Goal: Check status: Check status

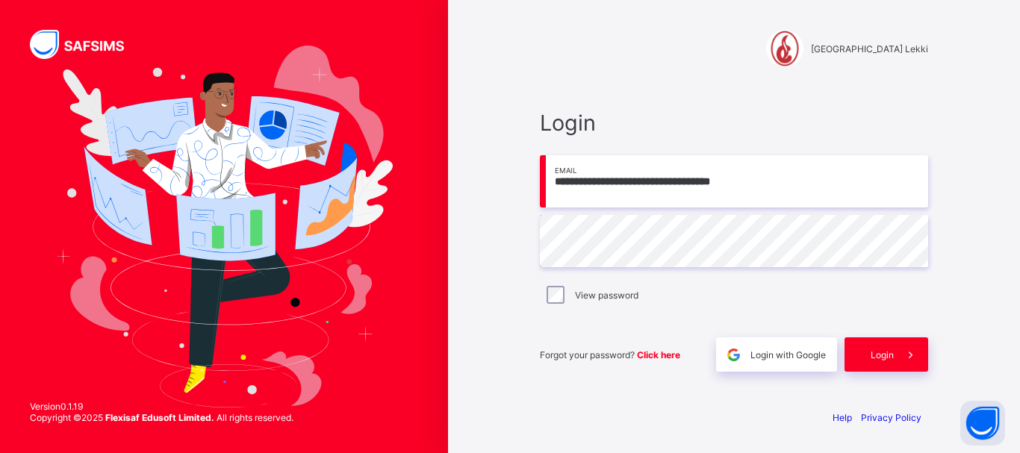
click at [897, 364] on span at bounding box center [911, 355] width 34 height 34
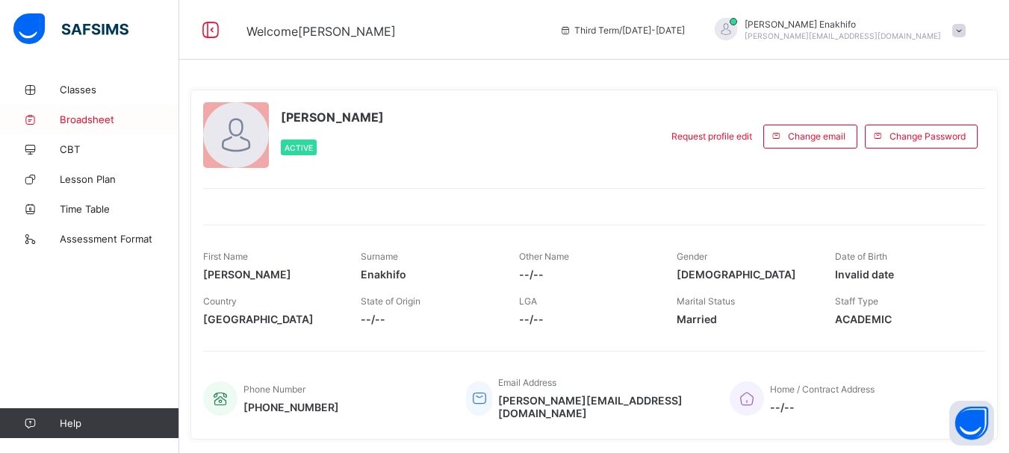
click at [86, 117] on span "Broadsheet" at bounding box center [120, 120] width 120 height 12
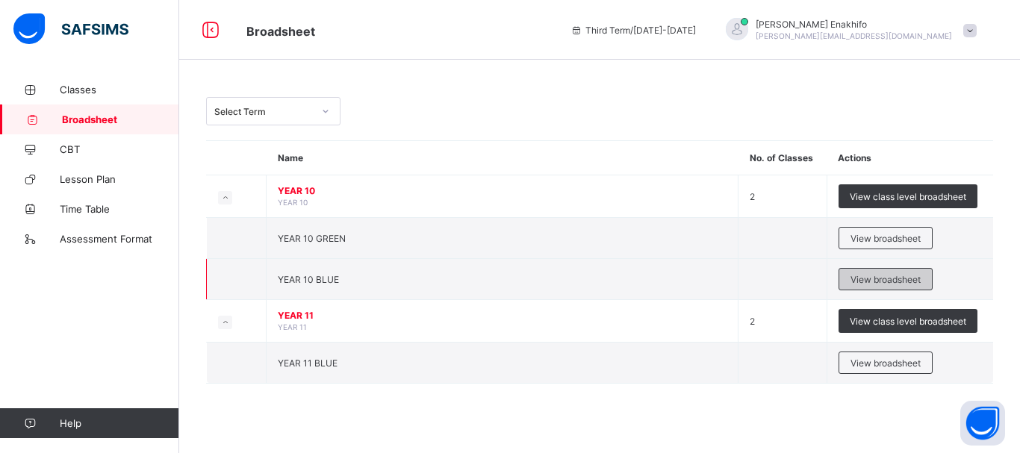
click at [889, 279] on span "View broadsheet" at bounding box center [886, 279] width 70 height 11
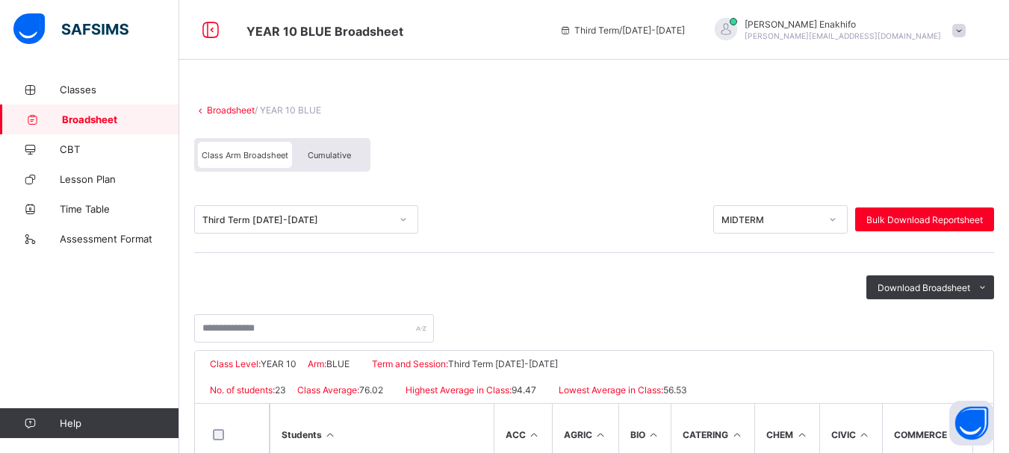
click at [403, 223] on icon at bounding box center [403, 219] width 9 height 15
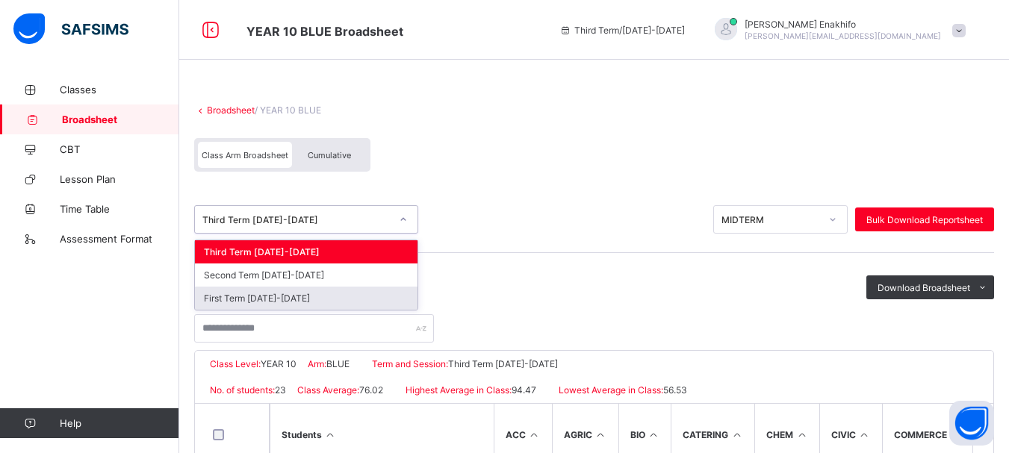
click at [317, 296] on div "First Term [DATE]-[DATE]" at bounding box center [306, 298] width 223 height 23
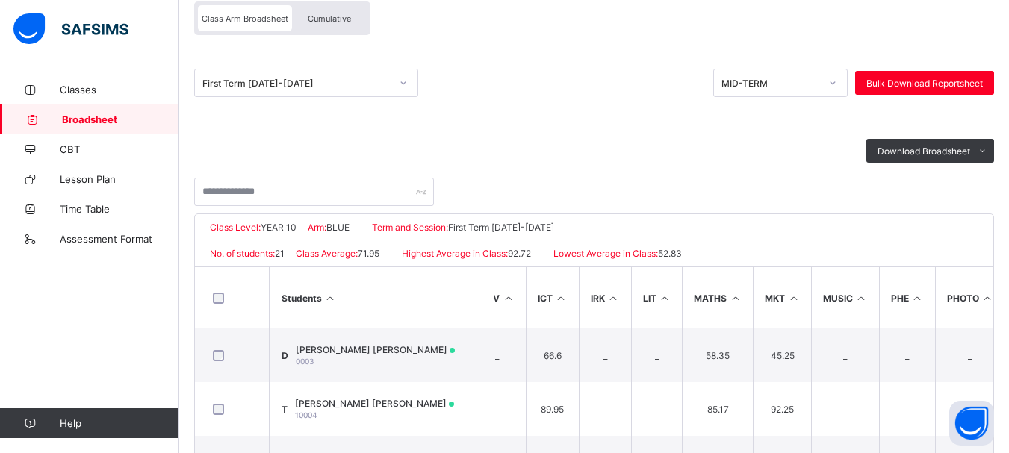
scroll to position [135, 0]
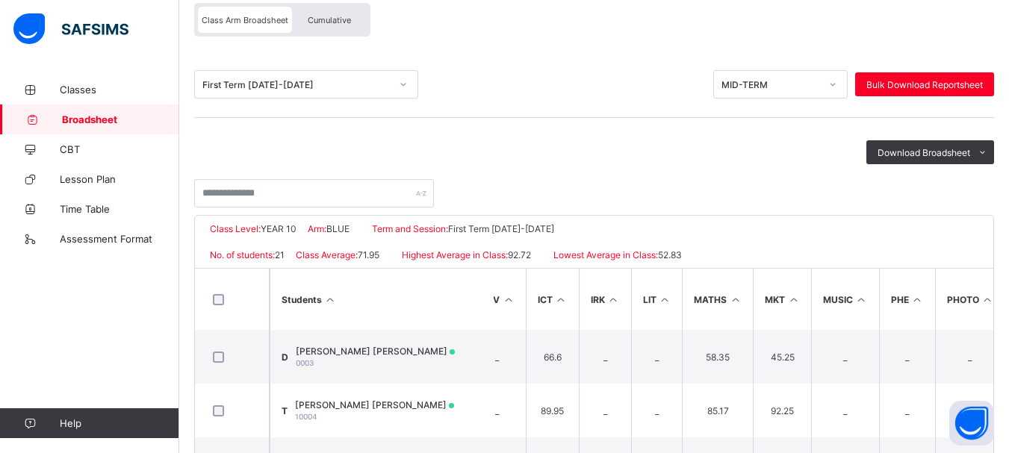
click at [837, 81] on icon at bounding box center [832, 84] width 9 height 15
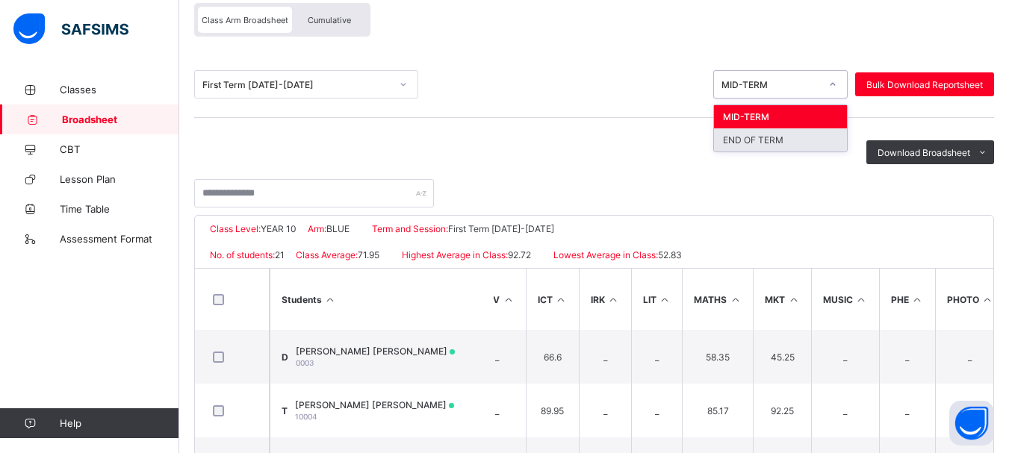
click at [781, 143] on div "END OF TERM" at bounding box center [780, 139] width 133 height 23
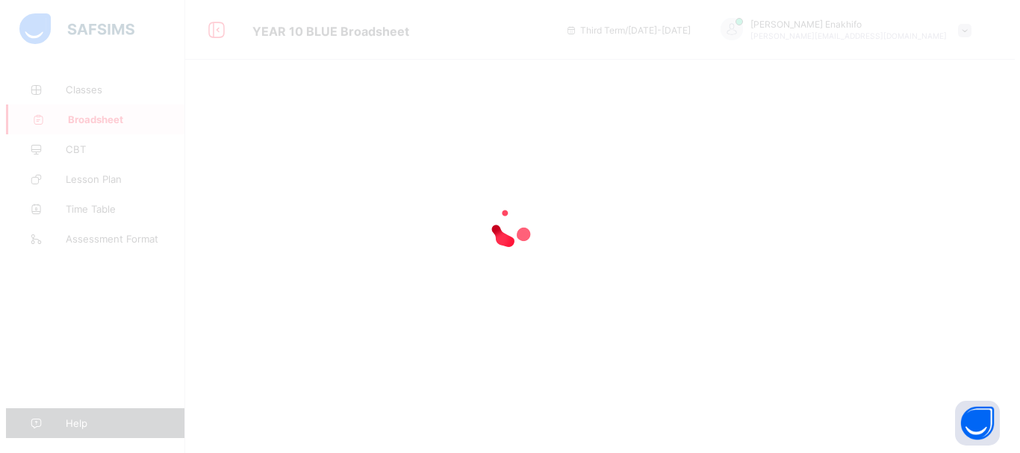
scroll to position [0, 0]
